Goal: Transaction & Acquisition: Purchase product/service

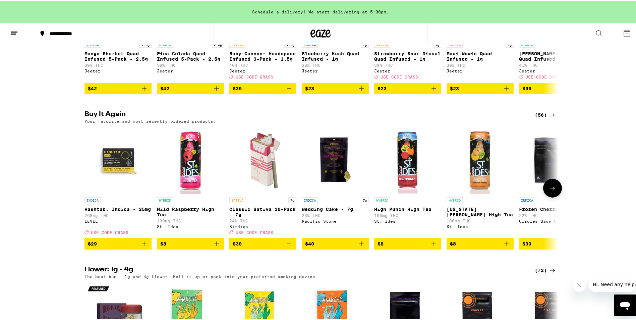
scroll to position [469, 0]
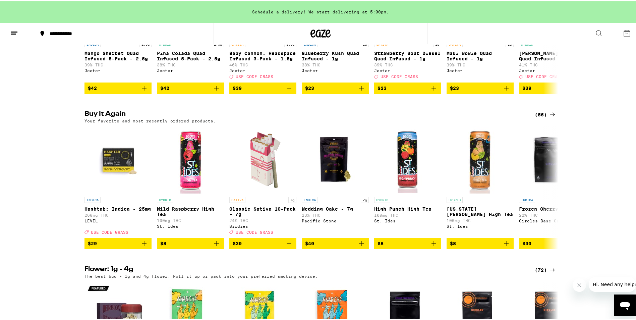
click at [540, 117] on div "(56)" at bounding box center [546, 113] width 22 height 8
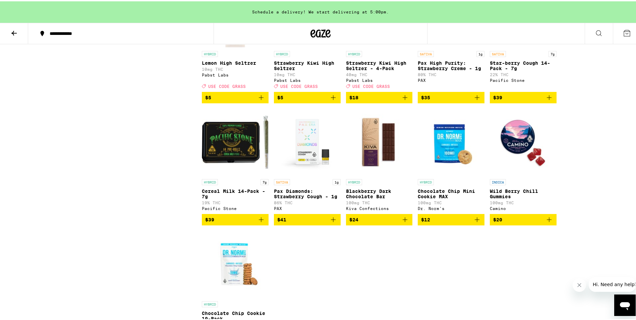
scroll to position [1274, 0]
